Goal: Task Accomplishment & Management: Use online tool/utility

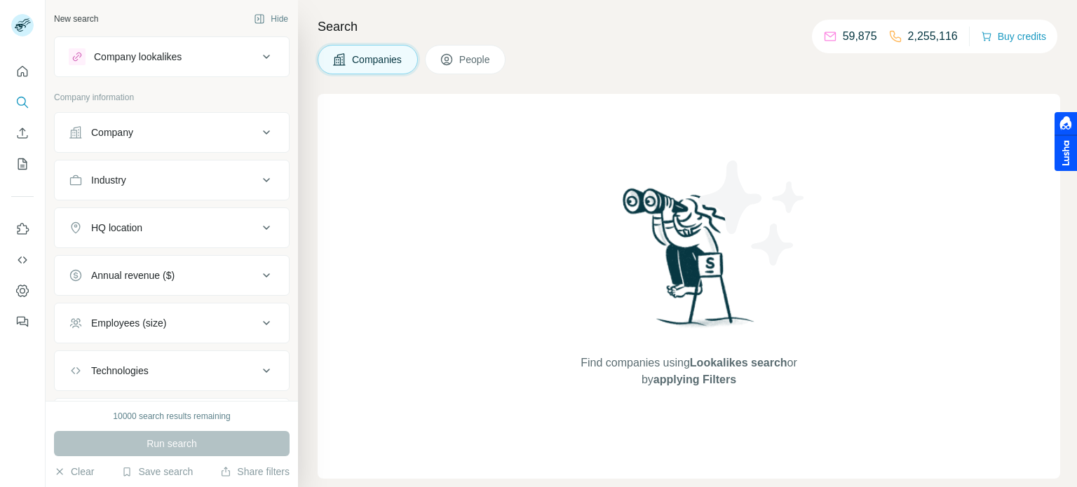
click at [123, 139] on div "Company" at bounding box center [112, 133] width 42 height 14
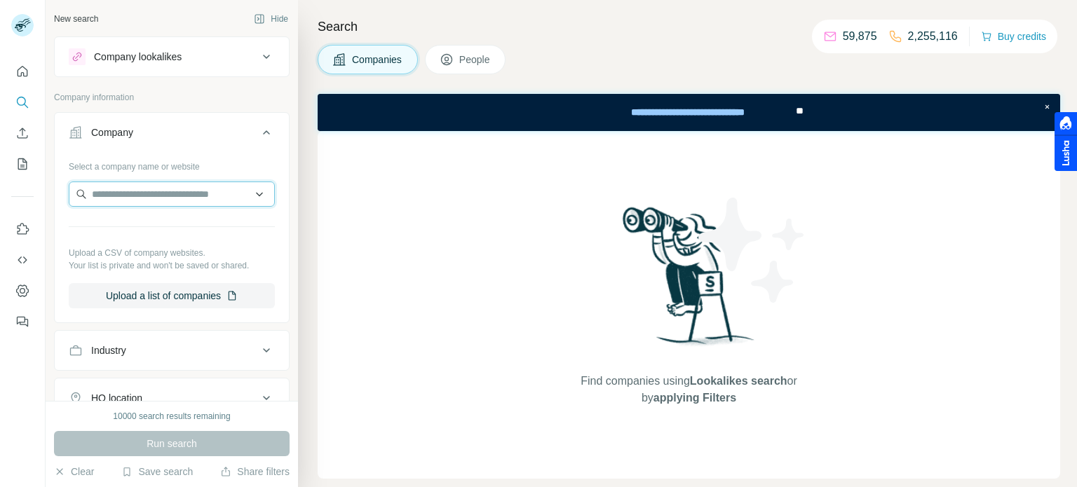
click at [136, 191] on input "text" at bounding box center [172, 194] width 206 height 25
paste input "**********"
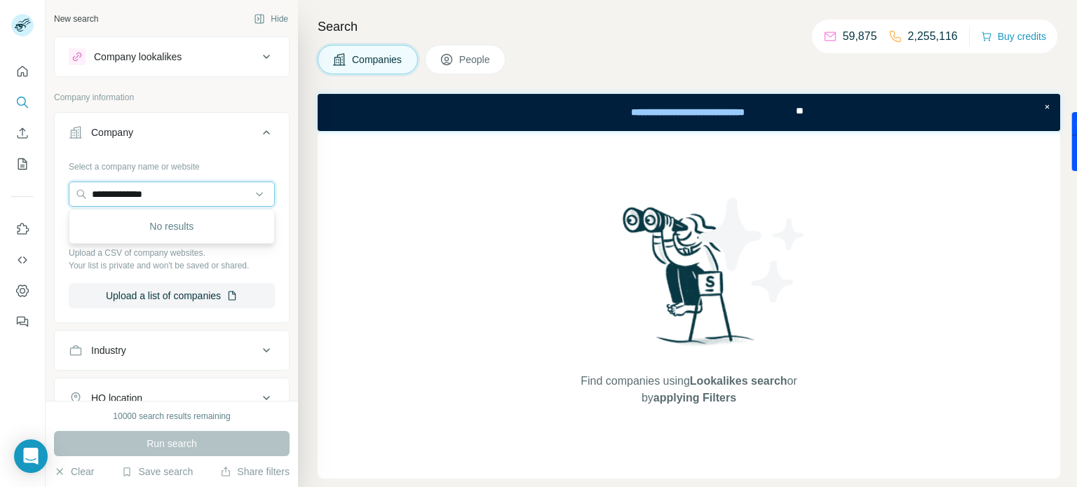
type input "**********"
